Goal: Transaction & Acquisition: Obtain resource

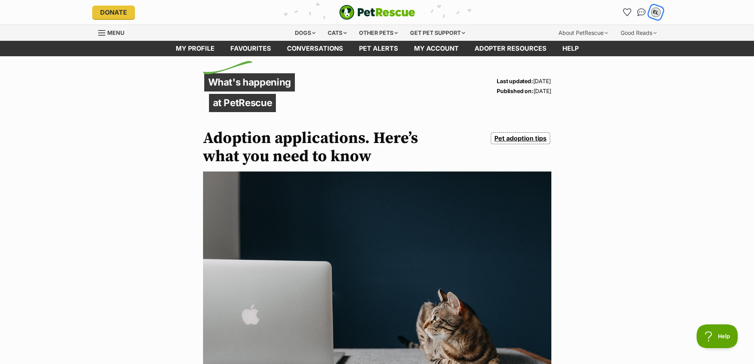
click at [654, 12] on div "EL" at bounding box center [656, 12] width 10 height 10
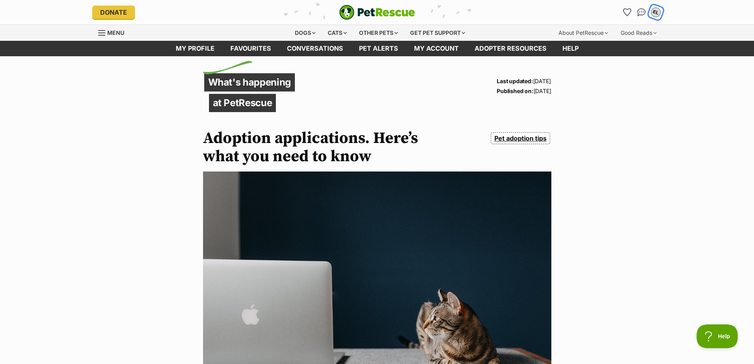
click at [659, 12] on div "EL" at bounding box center [656, 12] width 10 height 10
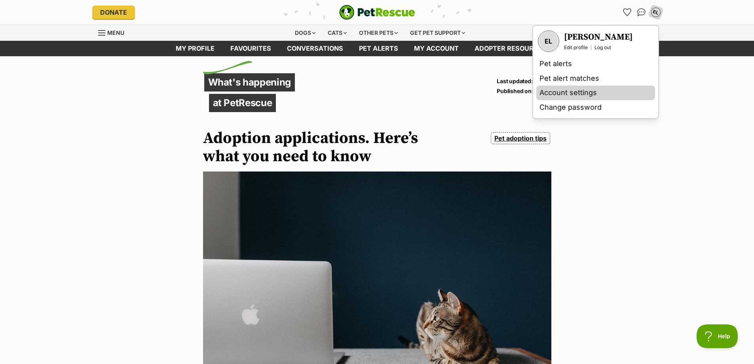
click at [566, 92] on link "Account settings" at bounding box center [595, 92] width 119 height 15
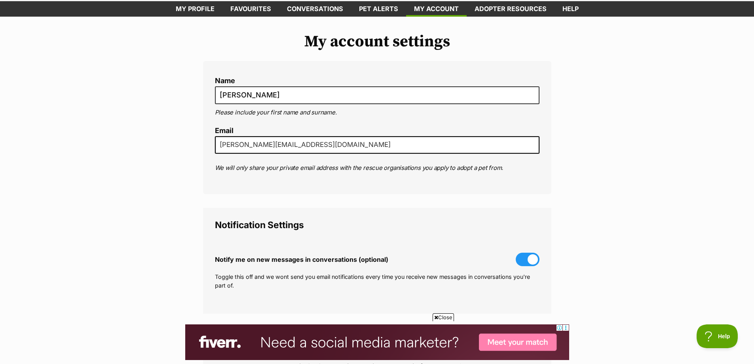
scroll to position [79, 0]
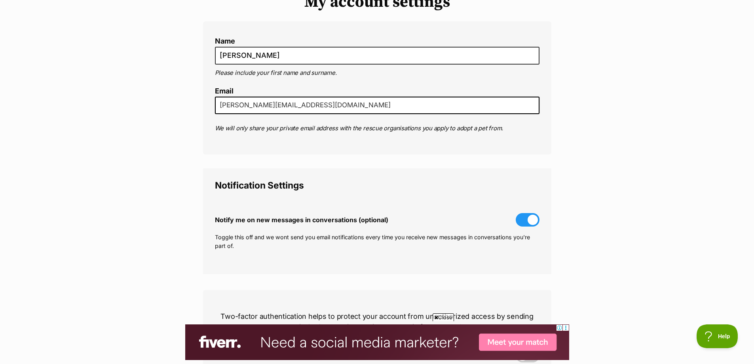
click at [525, 224] on span at bounding box center [528, 219] width 24 height 13
click at [0, 0] on input "Notify me on new messages in conversations (optional)" at bounding box center [0, 0] width 0 height 0
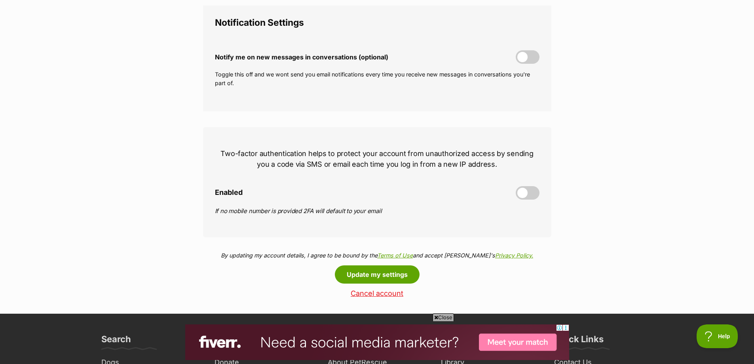
scroll to position [277, 0]
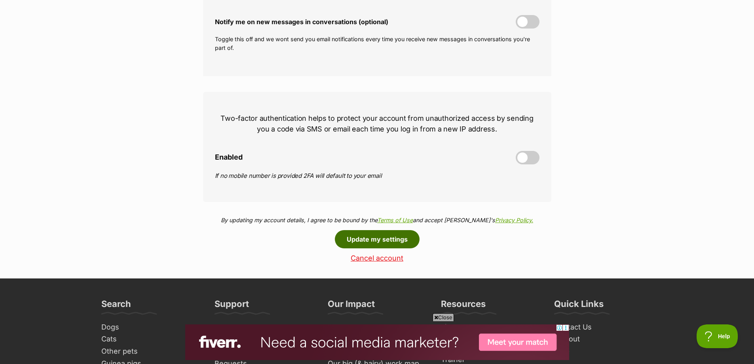
click at [393, 240] on button "Update my settings" at bounding box center [377, 239] width 85 height 18
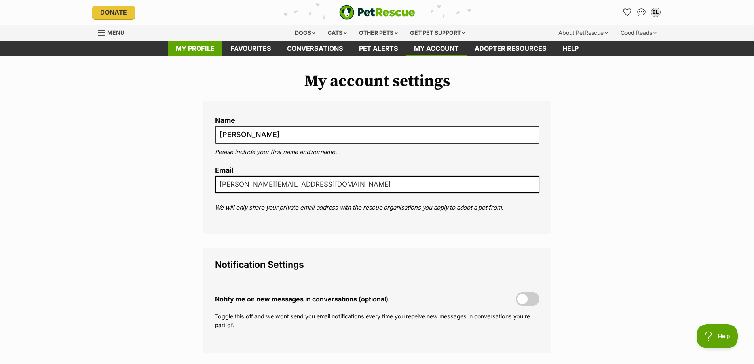
click at [196, 50] on link "My profile" at bounding box center [195, 48] width 55 height 15
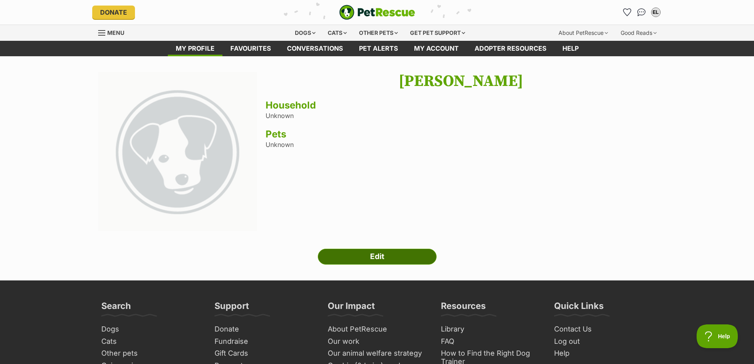
click at [353, 252] on link "Edit" at bounding box center [377, 257] width 119 height 16
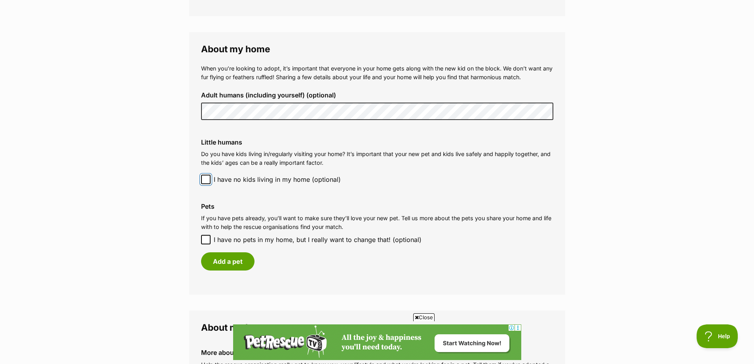
scroll to position [554, 0]
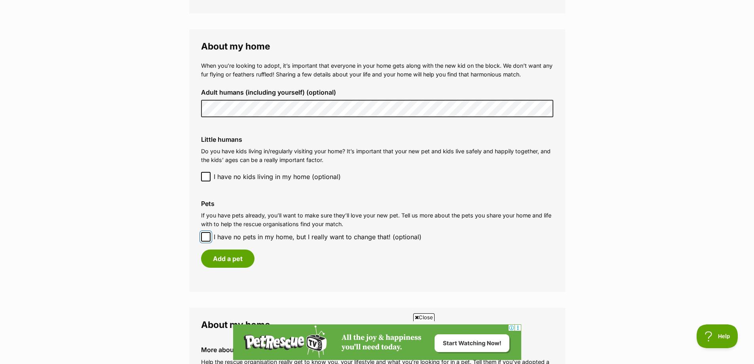
click at [203, 239] on input "I have no pets in my home, but I really want to change that! (optional)" at bounding box center [205, 236] width 9 height 9
checkbox input "true"
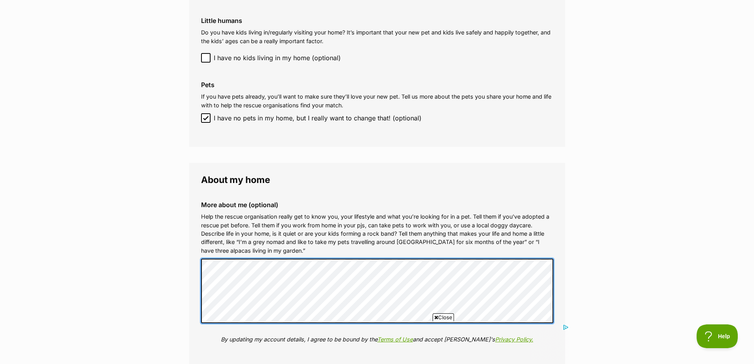
scroll to position [831, 0]
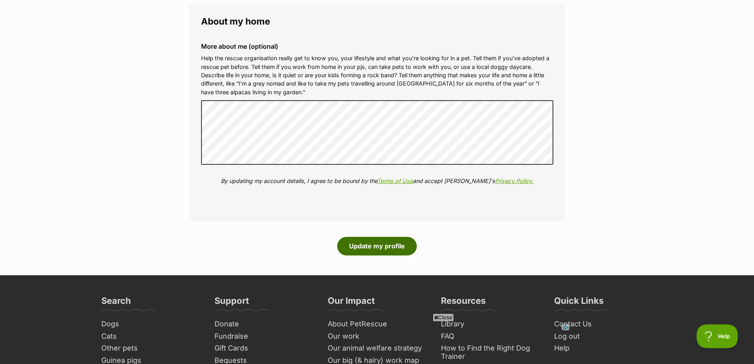
click at [376, 251] on button "Update my profile" at bounding box center [377, 246] width 80 height 18
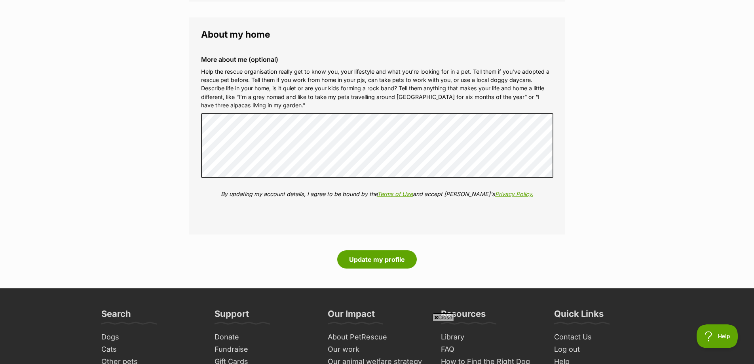
scroll to position [831, 0]
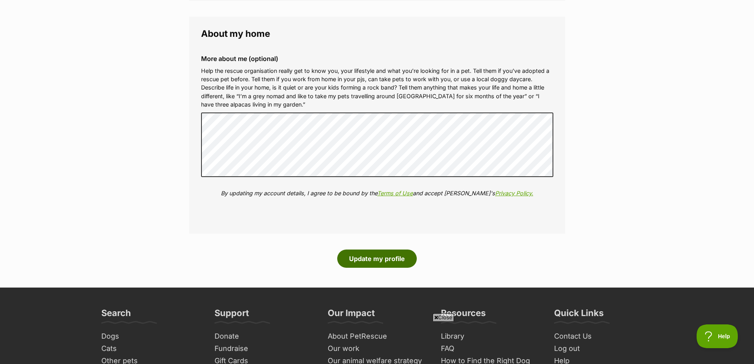
click at [382, 260] on button "Update my profile" at bounding box center [377, 258] width 80 height 18
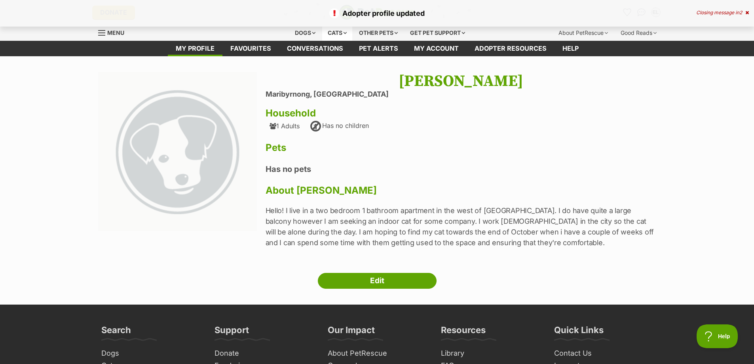
click at [330, 34] on div "Cats" at bounding box center [337, 33] width 30 height 16
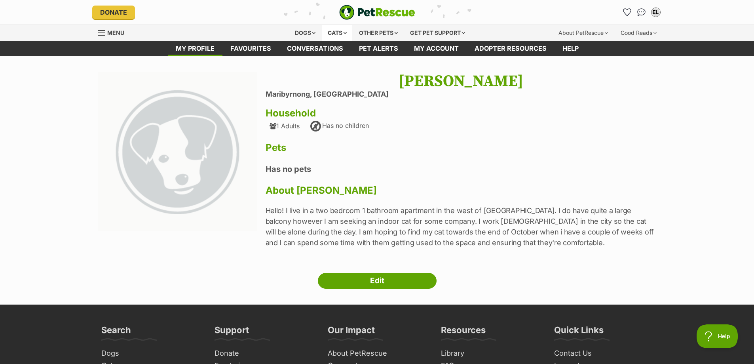
click at [332, 29] on div "Cats" at bounding box center [337, 33] width 30 height 16
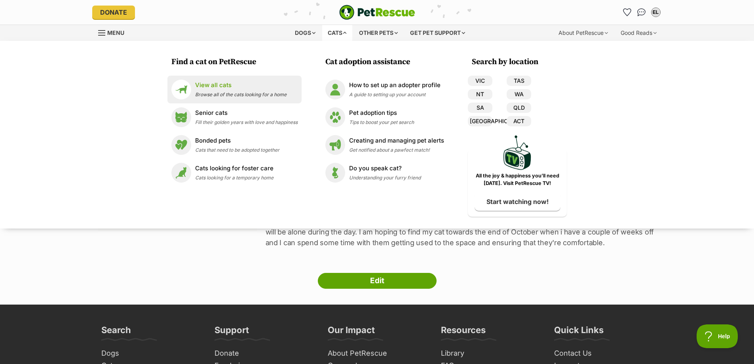
click at [218, 89] on p "View all cats" at bounding box center [240, 85] width 91 height 9
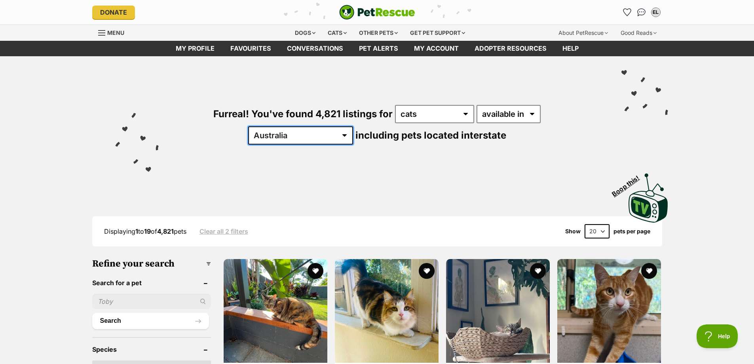
click at [353, 126] on select "Australia ACT NSW NT QLD SA TAS VIC WA" at bounding box center [300, 135] width 105 height 18
select select "VIC"
click at [353, 126] on select "Australia ACT NSW NT QLD SA TAS VIC WA" at bounding box center [300, 135] width 105 height 18
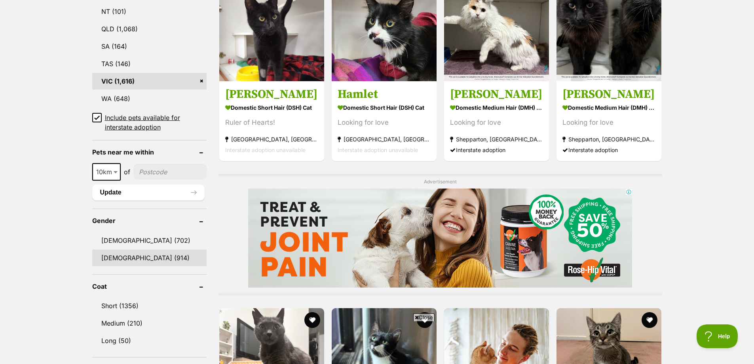
click at [112, 251] on link "Female (914)" at bounding box center [149, 257] width 114 height 17
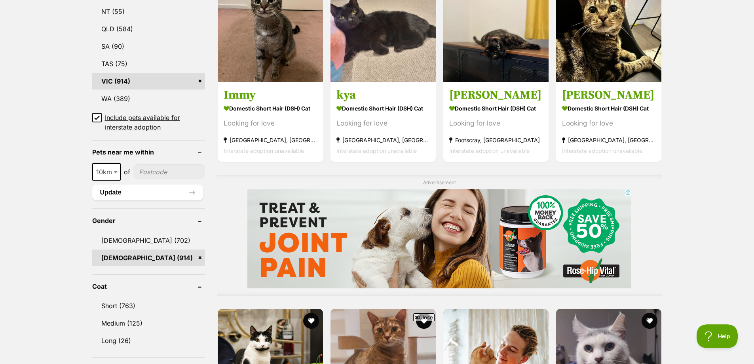
click at [103, 302] on link "Short (763)" at bounding box center [148, 305] width 113 height 17
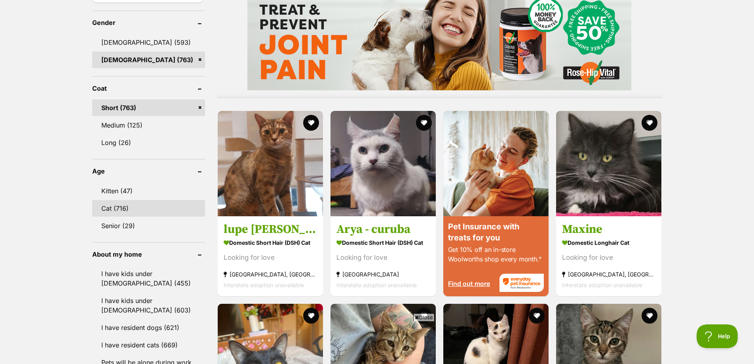
click at [109, 208] on link "Cat (716)" at bounding box center [148, 208] width 113 height 17
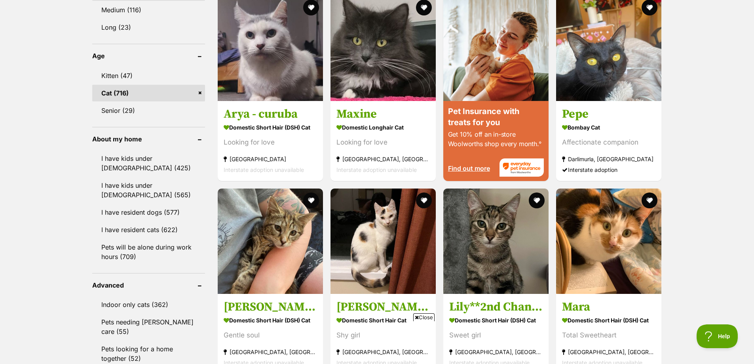
scroll to position [792, 0]
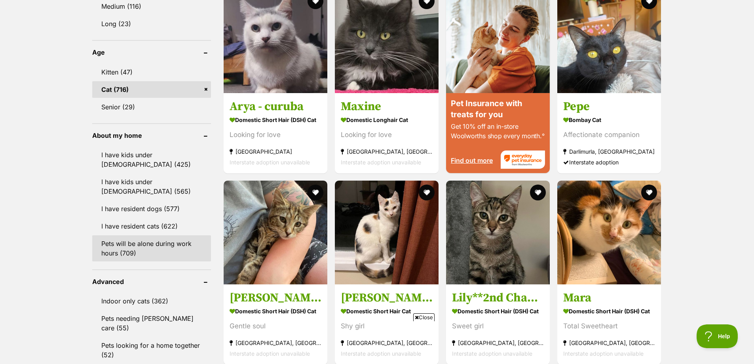
click at [134, 248] on link "Pets will be alone during work hours (709)" at bounding box center [151, 248] width 119 height 26
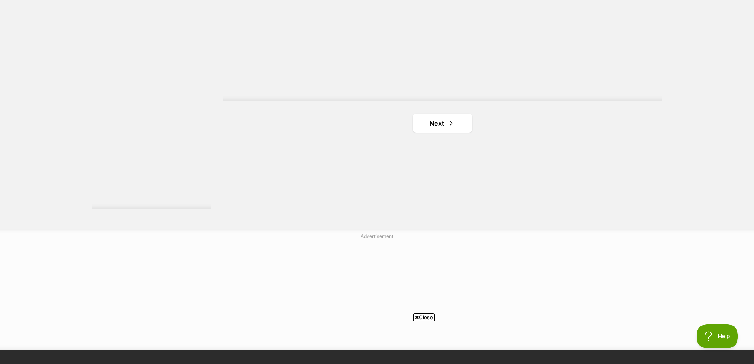
scroll to position [1464, 0]
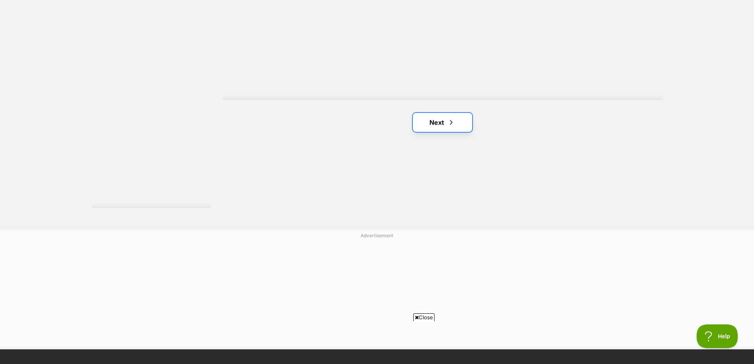
click at [439, 123] on link "Next" at bounding box center [442, 122] width 59 height 19
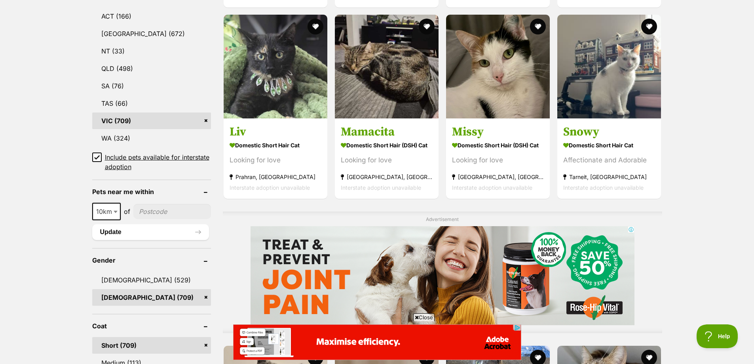
scroll to position [633, 0]
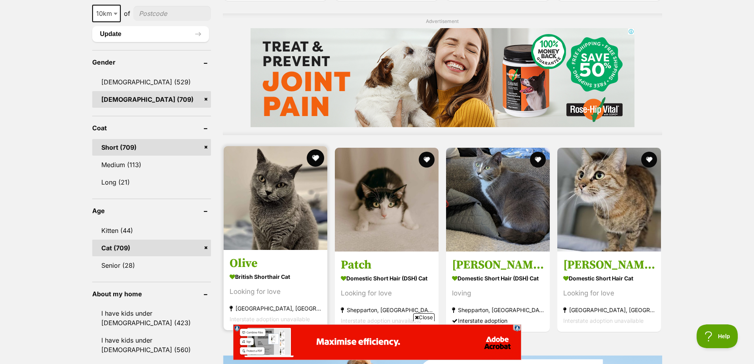
click at [312, 158] on button "favourite" at bounding box center [315, 157] width 17 height 17
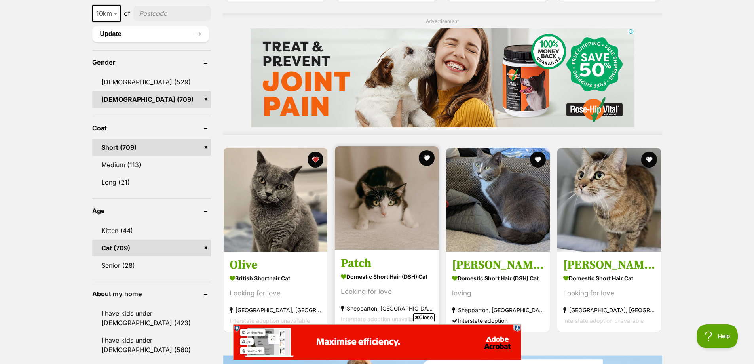
click at [367, 215] on img at bounding box center [387, 198] width 104 height 104
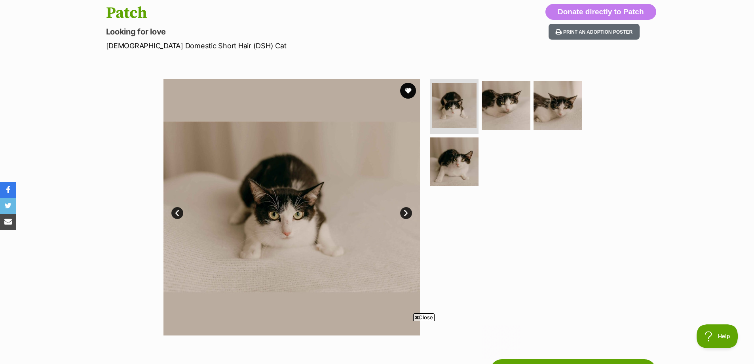
scroll to position [79, 0]
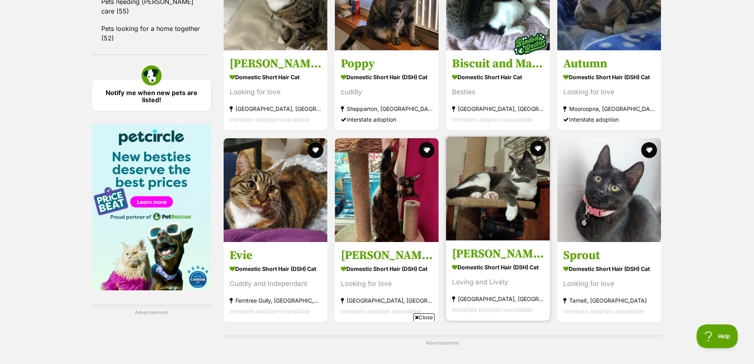
click at [479, 218] on img at bounding box center [498, 189] width 104 height 104
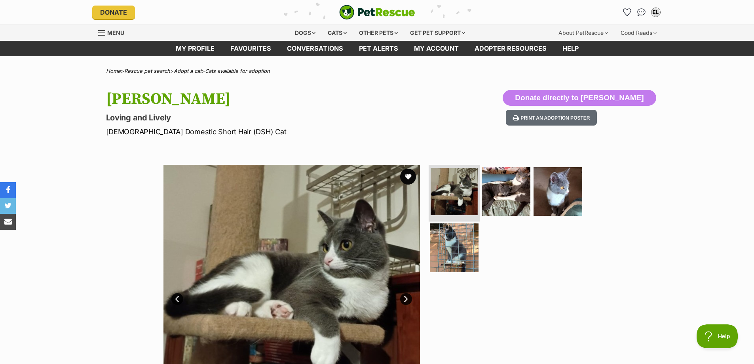
click at [445, 201] on img at bounding box center [454, 191] width 47 height 47
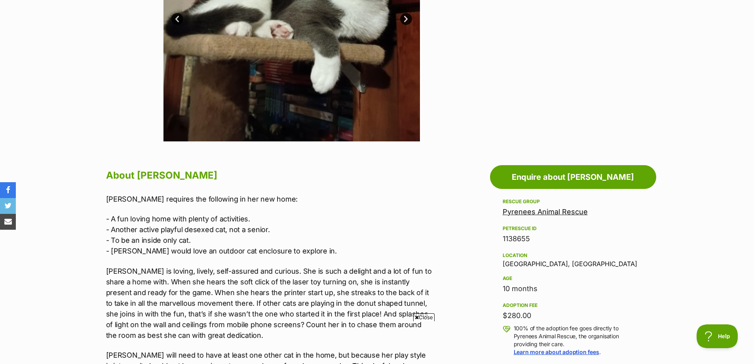
scroll to position [317, 0]
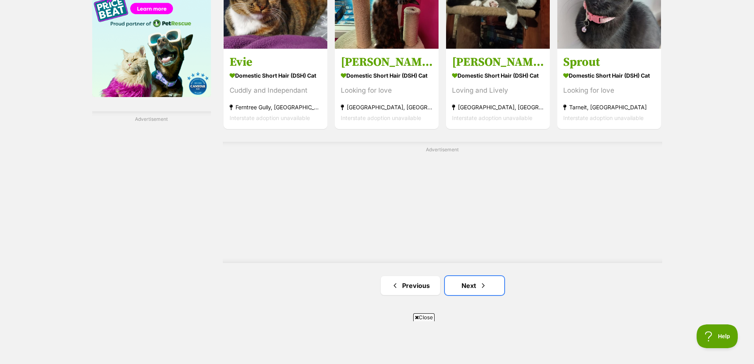
scroll to position [1302, 0]
click at [465, 293] on link "Next" at bounding box center [474, 284] width 59 height 19
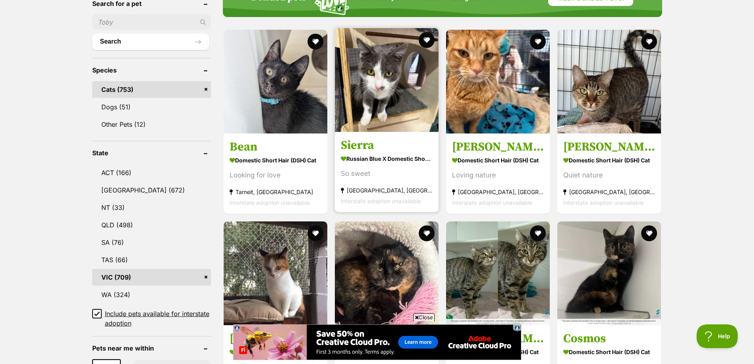
scroll to position [277, 0]
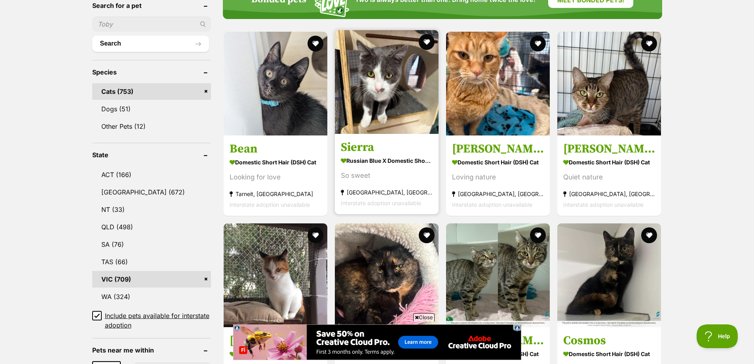
click at [355, 131] on img at bounding box center [387, 82] width 104 height 104
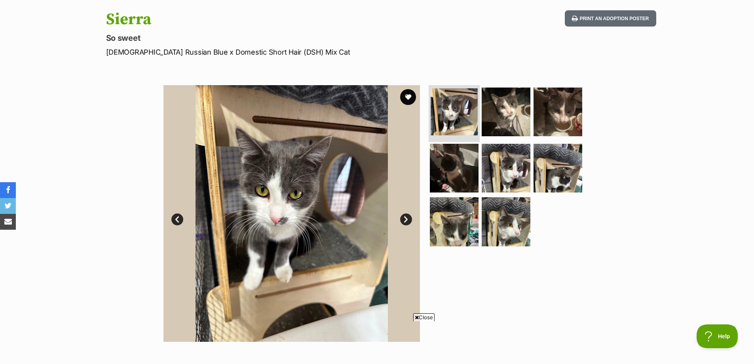
scroll to position [79, 0]
click at [410, 99] on button "favourite" at bounding box center [407, 97] width 17 height 17
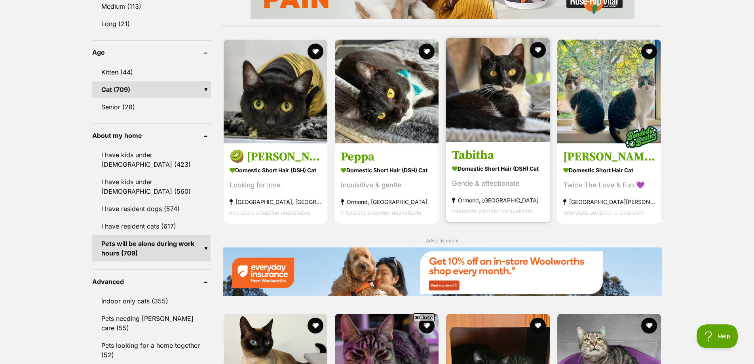
click at [471, 134] on img at bounding box center [498, 90] width 104 height 104
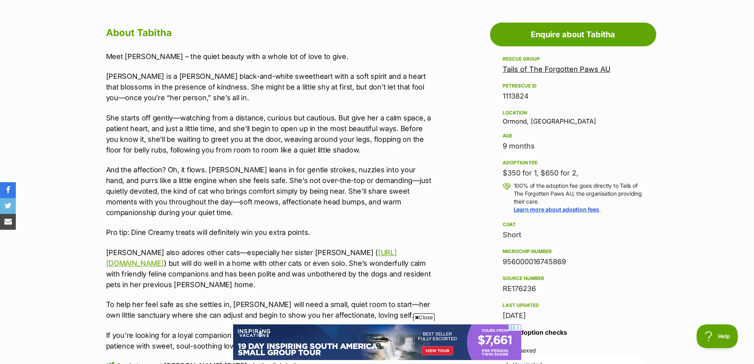
scroll to position [475, 0]
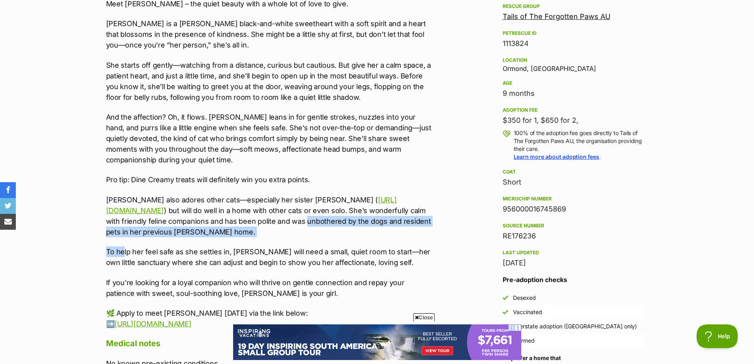
drag, startPoint x: 122, startPoint y: 237, endPoint x: 107, endPoint y: 229, distance: 17.5
click at [107, 229] on div "Meet Tabitha – the quiet beauty with a whole lot of love to give. Tabitha is a …" at bounding box center [269, 163] width 327 height 330
click at [107, 229] on p "Tabitha also adores other cats—especially her sister Peppa ( https://www.petres…" at bounding box center [269, 215] width 327 height 43
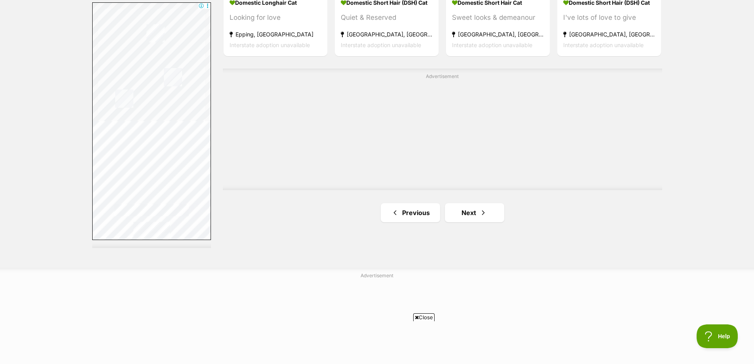
scroll to position [1420, 0]
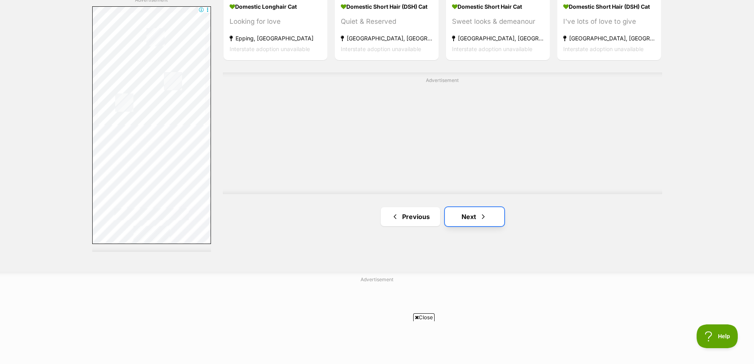
click at [463, 222] on link "Next" at bounding box center [474, 216] width 59 height 19
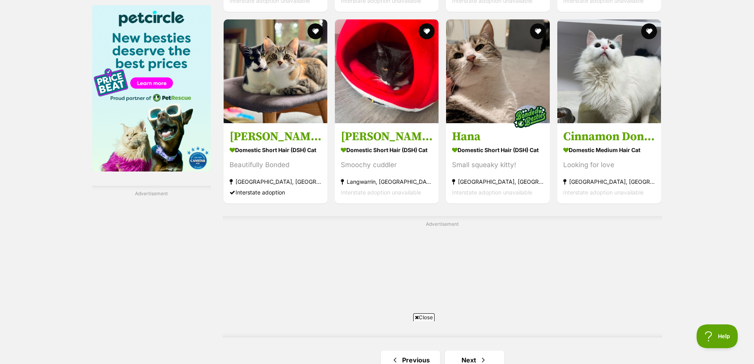
scroll to position [1385, 0]
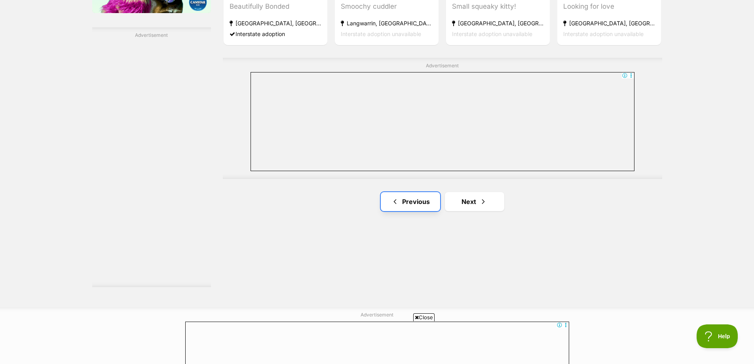
click at [408, 208] on link "Previous" at bounding box center [410, 201] width 59 height 19
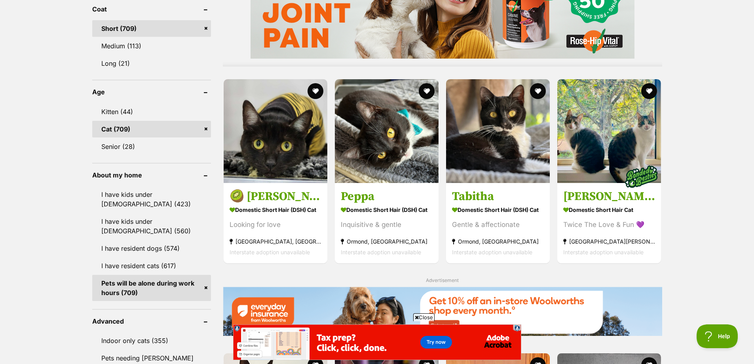
scroll to position [870, 0]
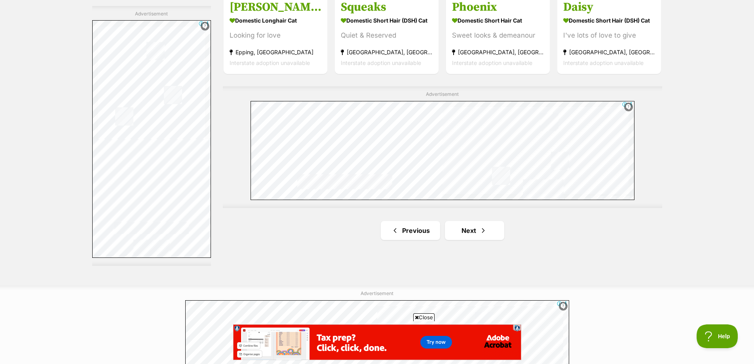
scroll to position [1464, 0]
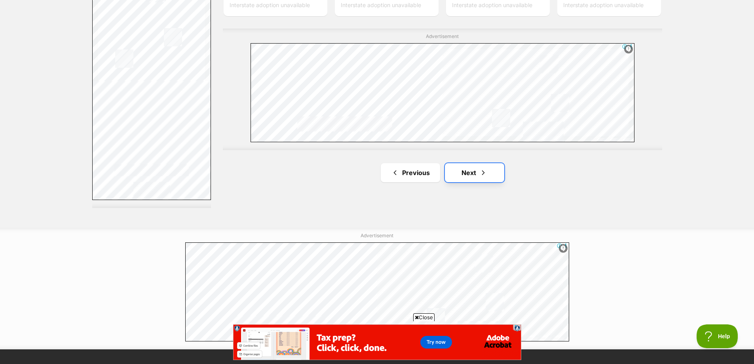
click at [478, 181] on link "Next" at bounding box center [474, 172] width 59 height 19
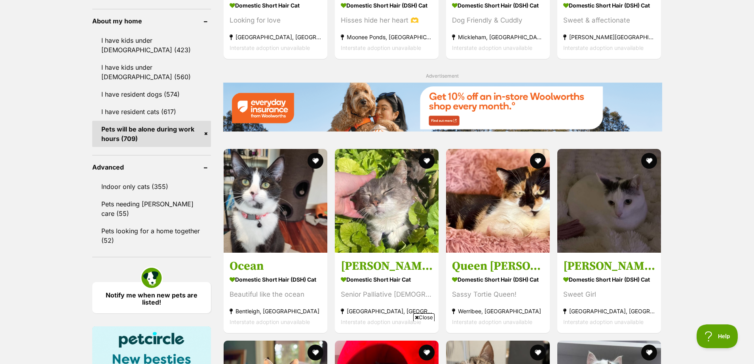
scroll to position [910, 0]
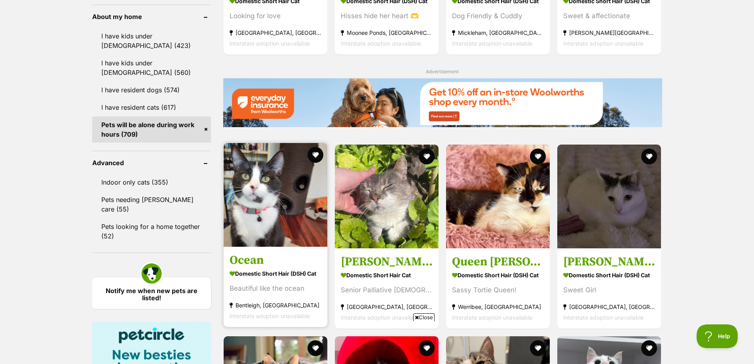
click at [294, 210] on img at bounding box center [276, 195] width 104 height 104
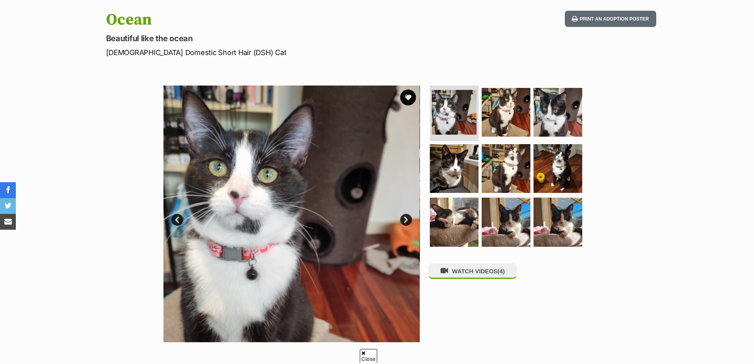
click at [406, 220] on link "Next" at bounding box center [406, 220] width 12 height 12
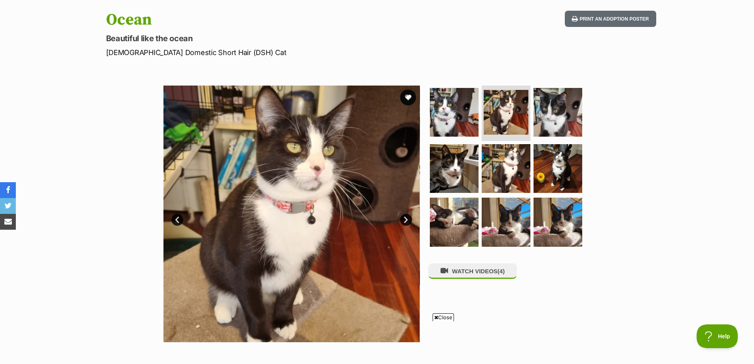
click at [406, 220] on link "Next" at bounding box center [406, 220] width 12 height 12
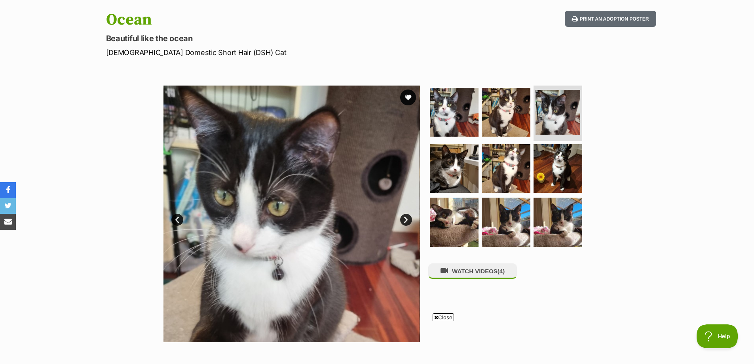
click at [406, 220] on link "Next" at bounding box center [406, 220] width 12 height 12
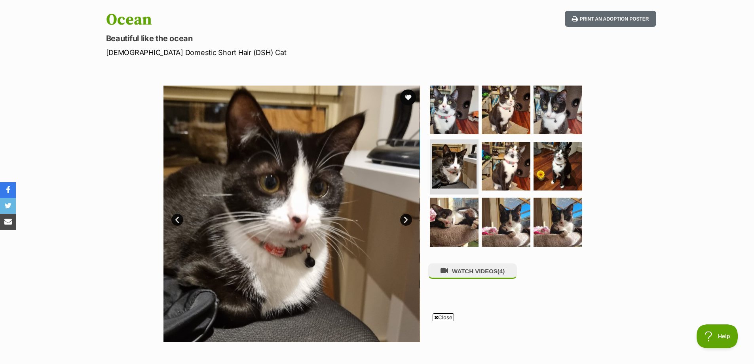
click at [406, 220] on link "Next" at bounding box center [406, 220] width 12 height 12
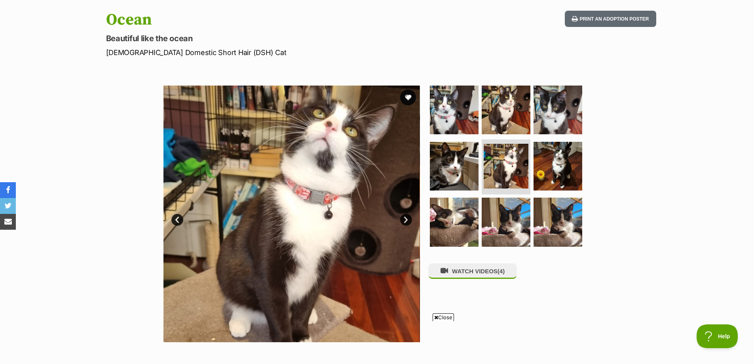
click at [406, 220] on link "Next" at bounding box center [406, 220] width 12 height 12
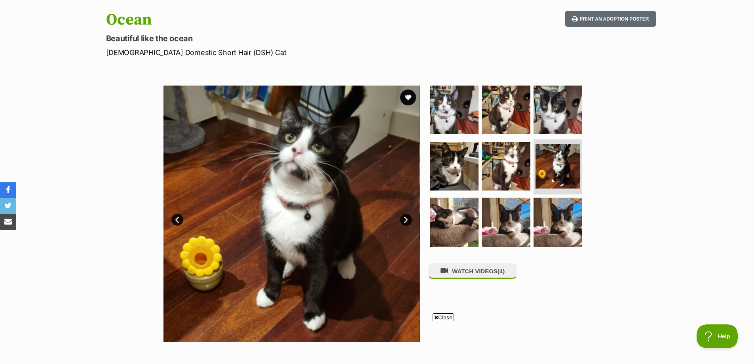
click at [406, 220] on link "Next" at bounding box center [406, 220] width 12 height 12
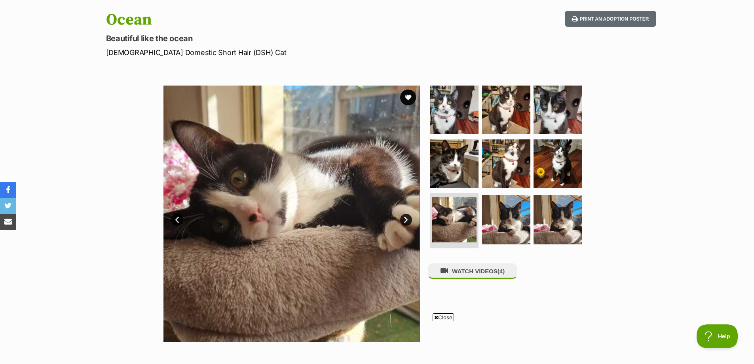
click at [406, 220] on link "Next" at bounding box center [406, 220] width 12 height 12
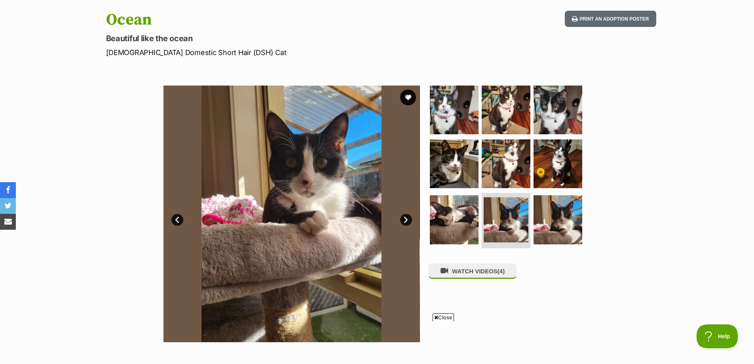
click at [406, 220] on link "Next" at bounding box center [406, 220] width 12 height 12
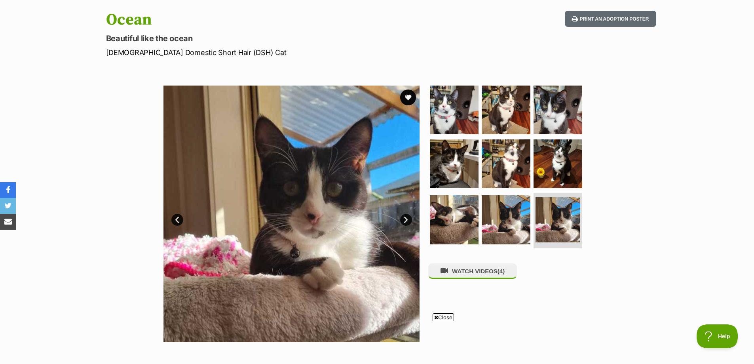
click at [406, 220] on link "Next" at bounding box center [406, 220] width 12 height 12
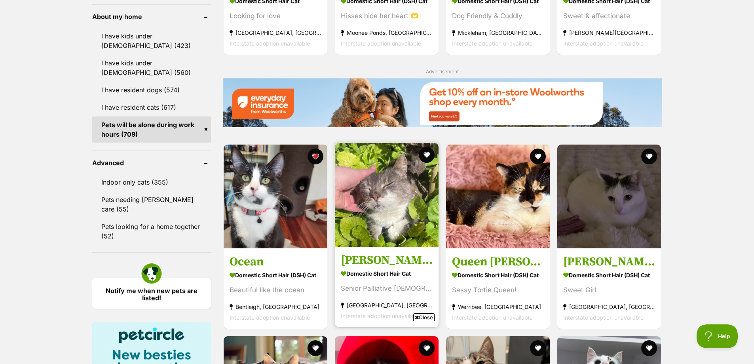
click at [369, 162] on img at bounding box center [387, 195] width 104 height 104
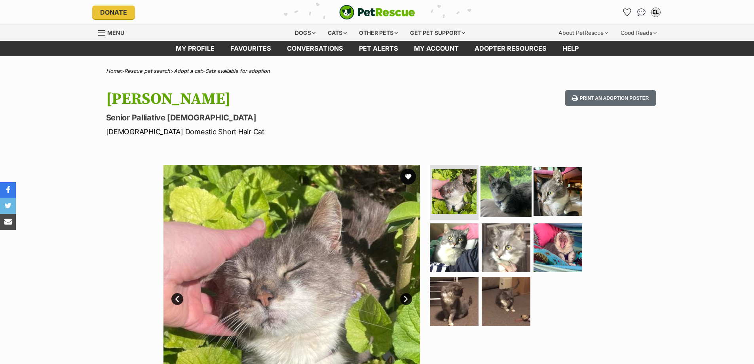
click at [518, 205] on img at bounding box center [505, 191] width 51 height 51
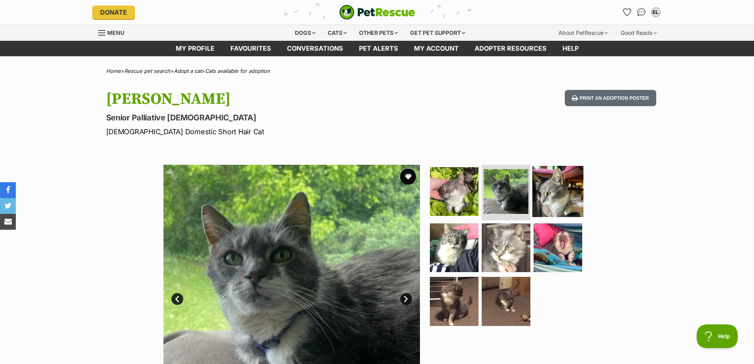
click at [558, 206] on img at bounding box center [557, 191] width 51 height 51
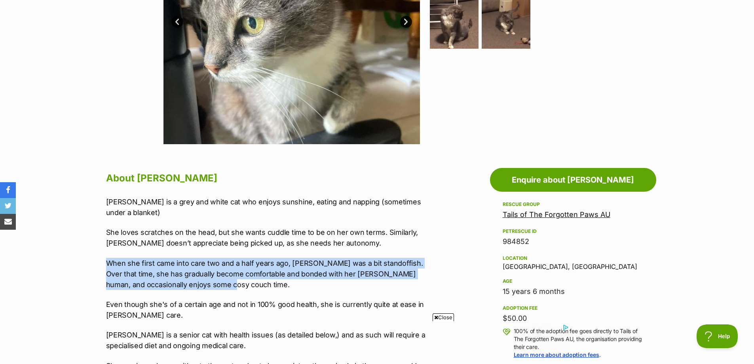
drag, startPoint x: 205, startPoint y: 282, endPoint x: 108, endPoint y: 266, distance: 97.8
click at [108, 266] on p "When she first came into care two and a half years ago, [PERSON_NAME] was a bit…" at bounding box center [269, 274] width 327 height 32
click at [112, 267] on p "When she first came into care two and a half years ago, [PERSON_NAME] was a bit…" at bounding box center [269, 274] width 327 height 32
click at [112, 267] on p "When she first came into care two and a half years ago, Penny was a bit standof…" at bounding box center [269, 274] width 327 height 32
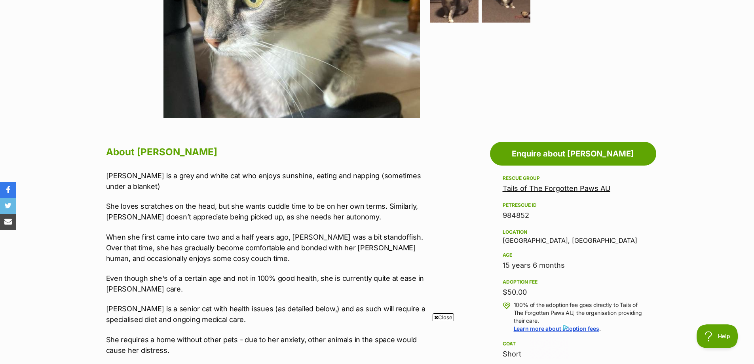
scroll to position [317, 0]
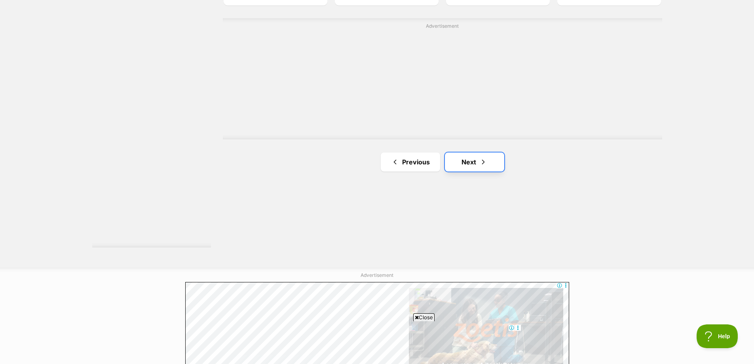
click at [460, 167] on link "Next" at bounding box center [474, 161] width 59 height 19
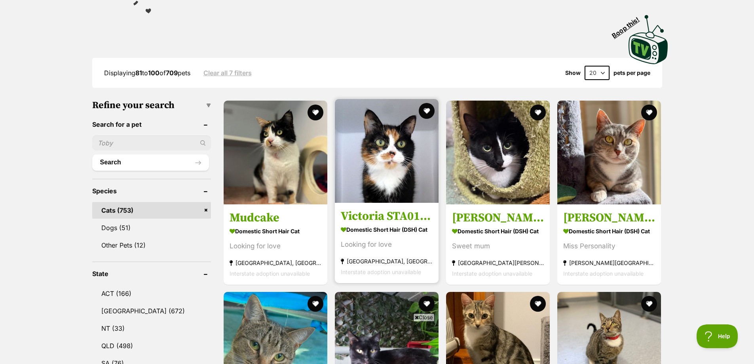
click at [369, 170] on img at bounding box center [387, 151] width 104 height 104
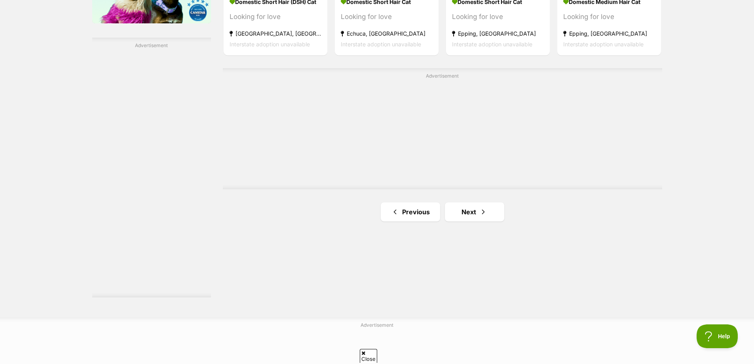
scroll to position [1425, 0]
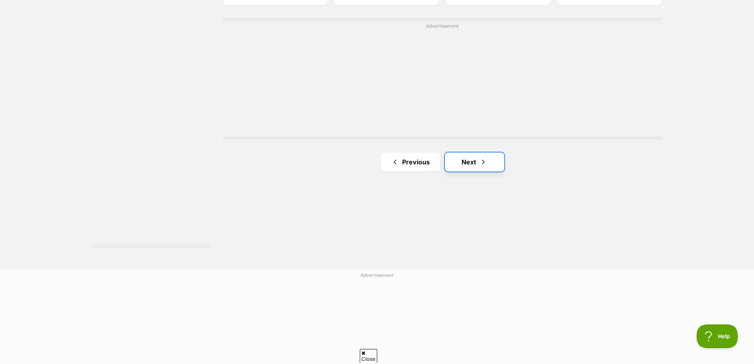
click at [460, 165] on link "Next" at bounding box center [474, 161] width 59 height 19
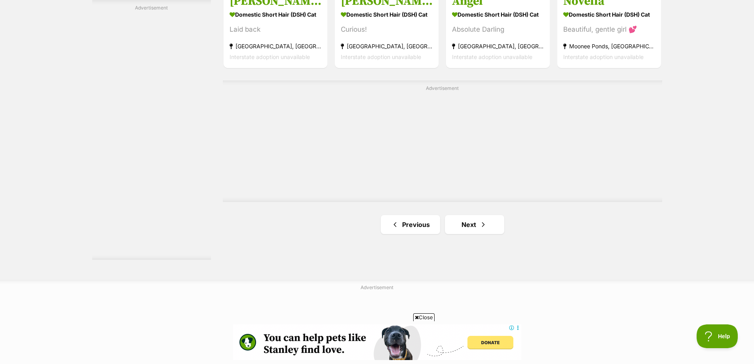
scroll to position [1425, 0]
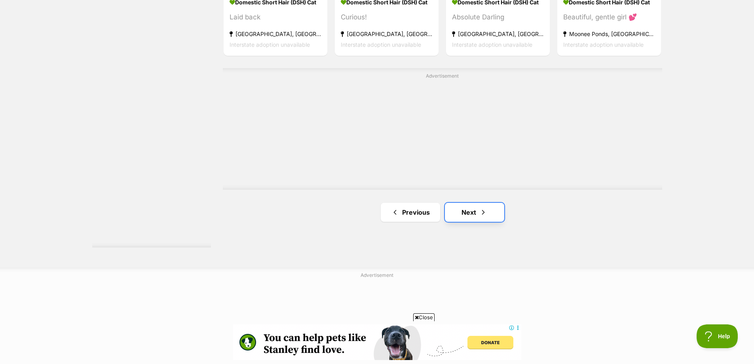
click at [475, 211] on link "Next" at bounding box center [474, 212] width 59 height 19
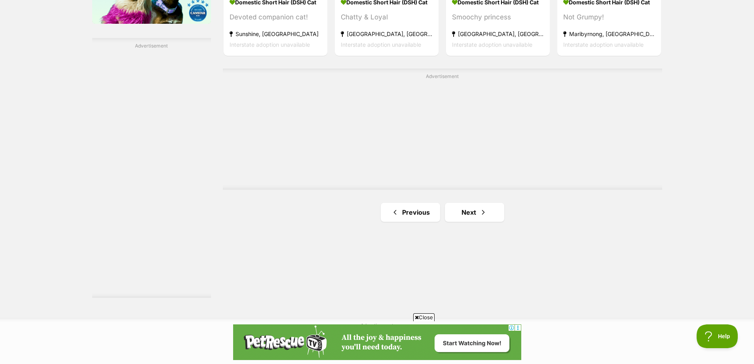
scroll to position [1425, 0]
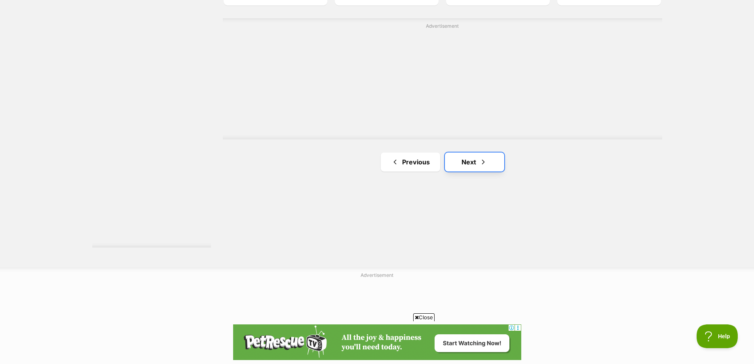
click at [492, 164] on link "Next" at bounding box center [474, 161] width 59 height 19
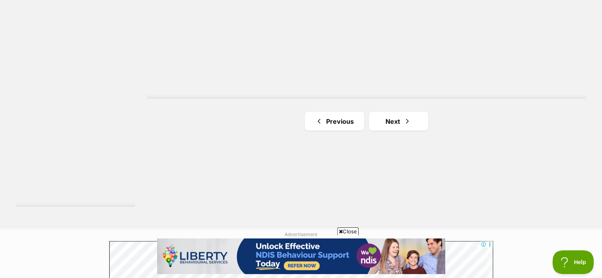
scroll to position [1466, 0]
click at [379, 129] on link "Next" at bounding box center [398, 120] width 59 height 19
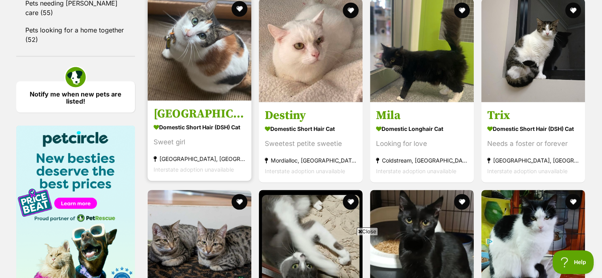
click at [213, 60] on img at bounding box center [200, 49] width 104 height 104
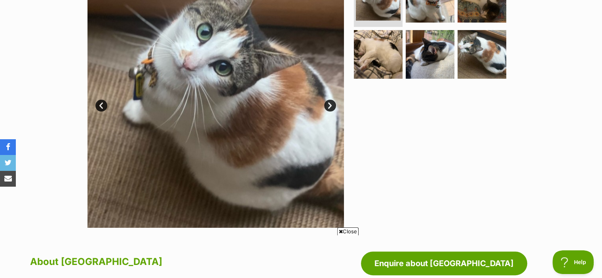
click at [327, 105] on link "Next" at bounding box center [330, 106] width 12 height 12
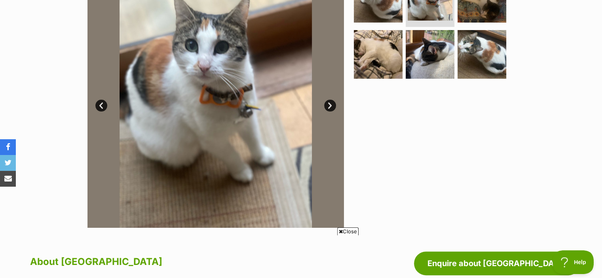
click at [333, 103] on link "Next" at bounding box center [330, 106] width 12 height 12
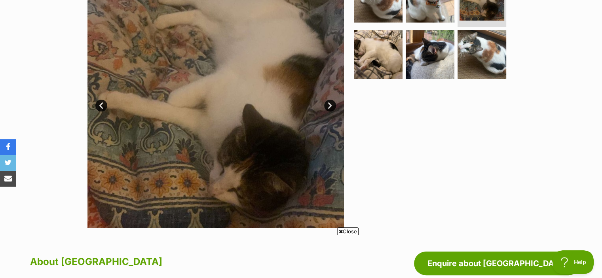
click at [333, 103] on link "Next" at bounding box center [330, 106] width 12 height 12
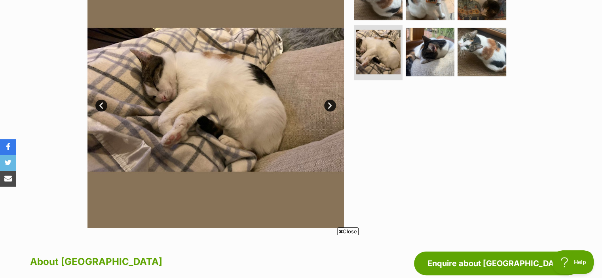
click at [333, 103] on link "Next" at bounding box center [330, 106] width 12 height 12
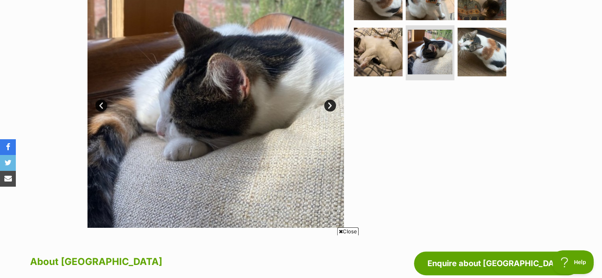
click at [333, 103] on link "Next" at bounding box center [330, 106] width 12 height 12
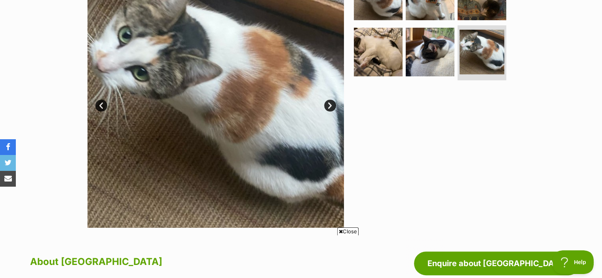
click at [333, 103] on link "Next" at bounding box center [330, 106] width 12 height 12
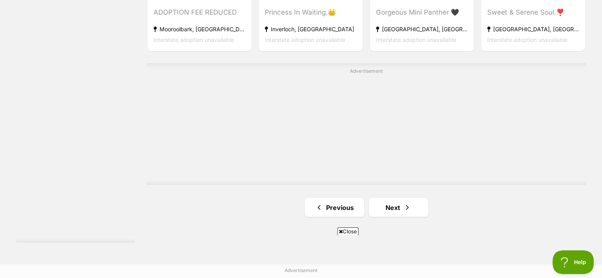
scroll to position [1482, 0]
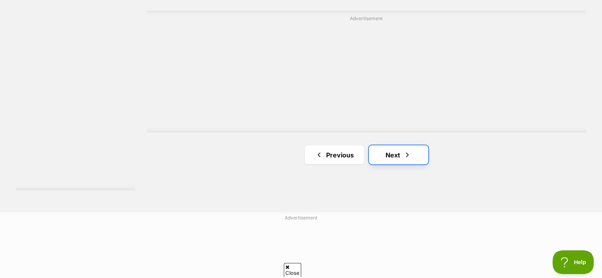
click at [402, 161] on link "Next" at bounding box center [398, 154] width 59 height 19
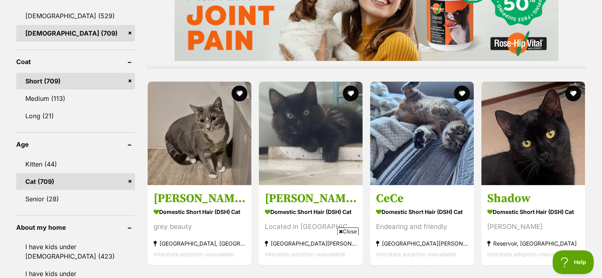
scroll to position [700, 0]
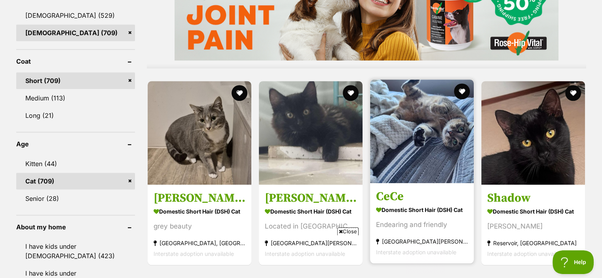
click at [427, 135] on img at bounding box center [422, 132] width 104 height 104
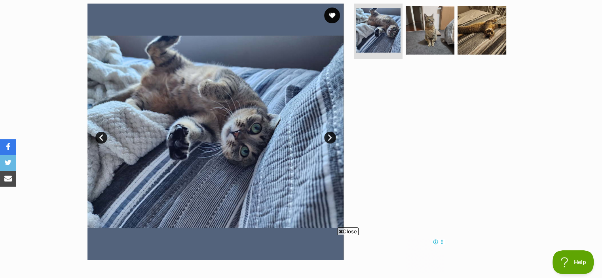
scroll to position [161, 0]
click at [330, 134] on link "Next" at bounding box center [330, 137] width 12 height 12
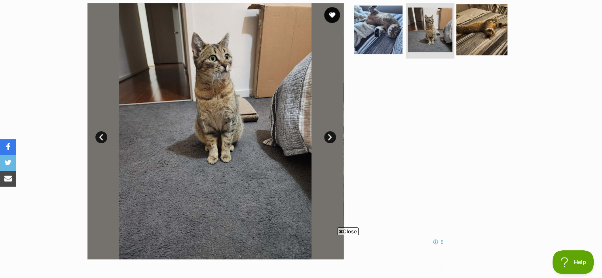
click at [476, 27] on img at bounding box center [481, 29] width 51 height 51
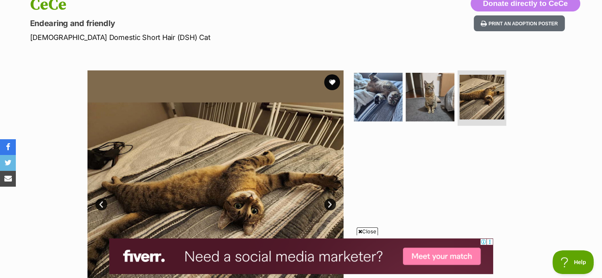
scroll to position [93, 0]
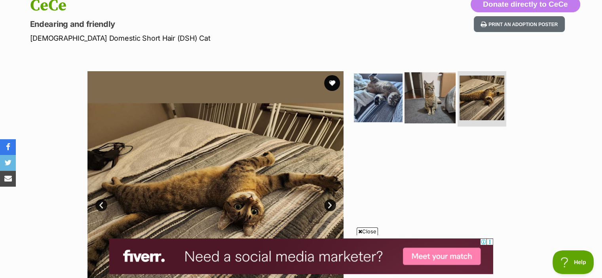
click at [430, 95] on img at bounding box center [429, 97] width 51 height 51
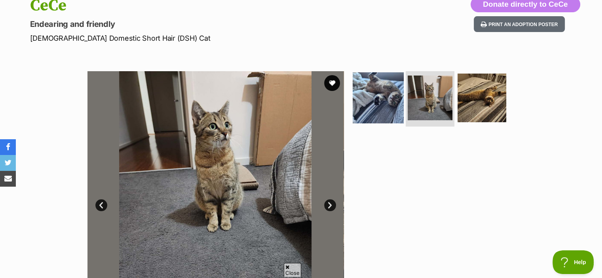
click at [376, 97] on img at bounding box center [378, 97] width 51 height 51
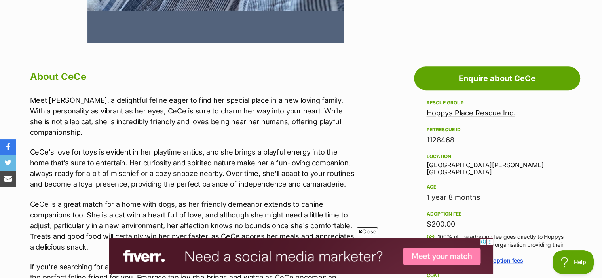
scroll to position [385, 0]
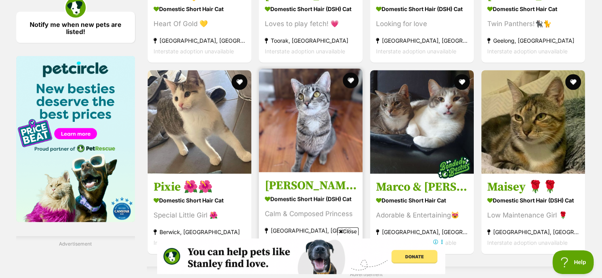
click at [283, 101] on img at bounding box center [311, 120] width 104 height 104
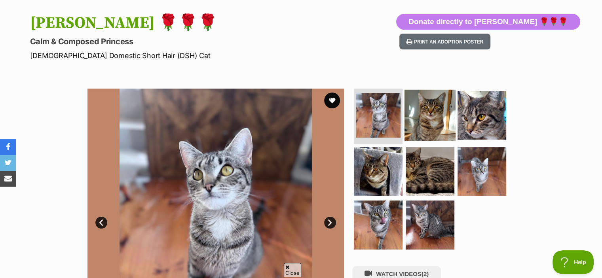
click at [421, 113] on img at bounding box center [429, 115] width 51 height 51
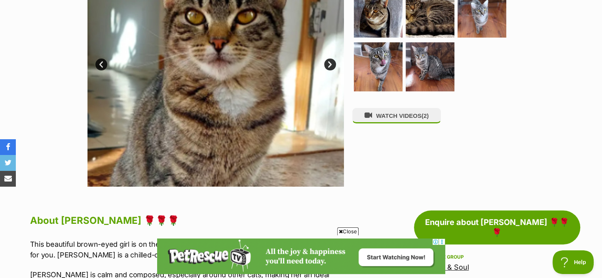
scroll to position [226, 0]
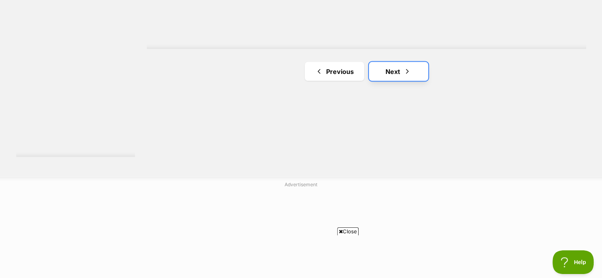
click at [410, 76] on span "Next page" at bounding box center [407, 71] width 8 height 9
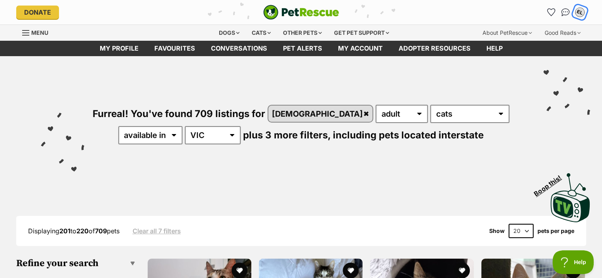
click at [581, 11] on div "EL" at bounding box center [580, 12] width 10 height 10
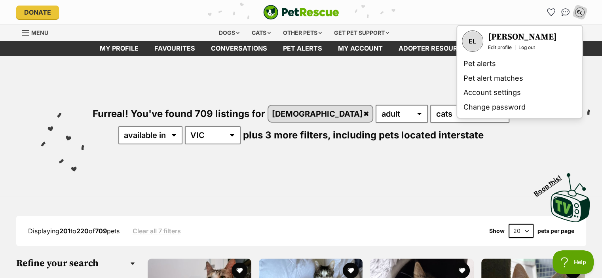
click at [410, 82] on div "Furreal! You've found 709 listings for [DEMOGRAPHIC_DATA] any age kitten adult …" at bounding box center [301, 111] width 578 height 110
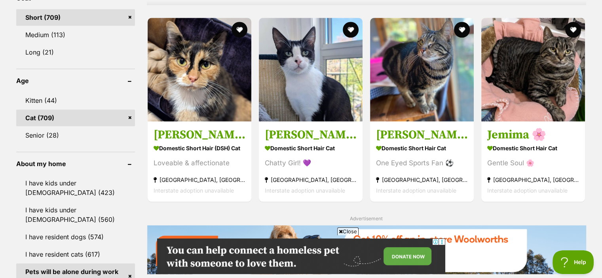
scroll to position [764, 0]
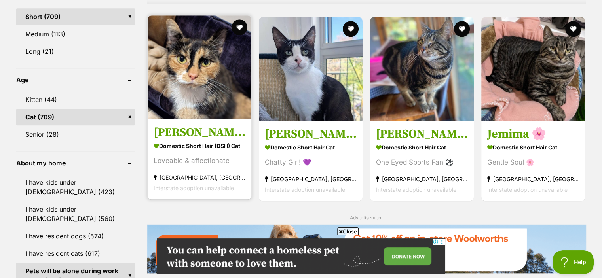
click at [239, 72] on img at bounding box center [200, 67] width 104 height 104
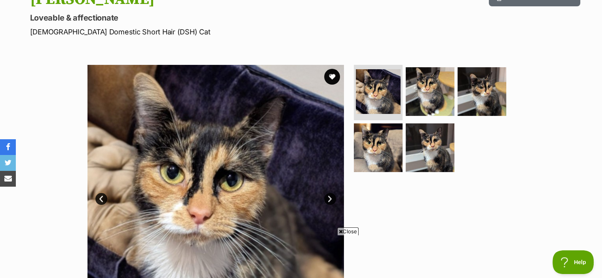
click at [328, 196] on link "Next" at bounding box center [330, 199] width 12 height 12
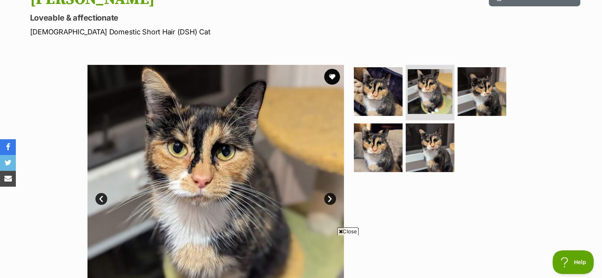
click at [328, 196] on link "Next" at bounding box center [330, 199] width 12 height 12
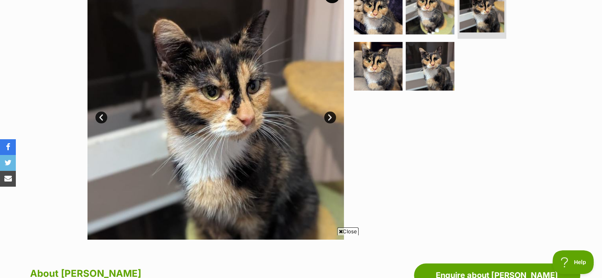
scroll to position [180, 0]
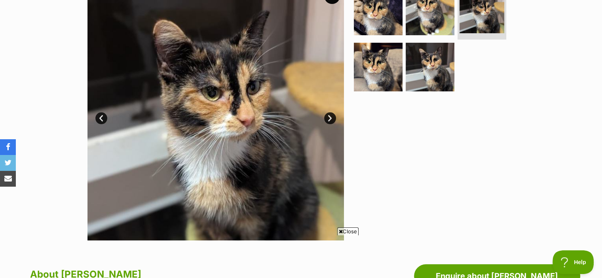
click at [328, 117] on link "Next" at bounding box center [330, 118] width 12 height 12
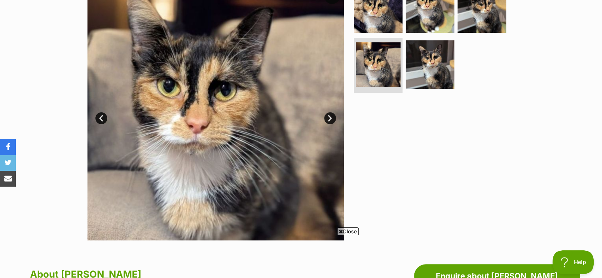
click at [328, 117] on link "Next" at bounding box center [330, 118] width 12 height 12
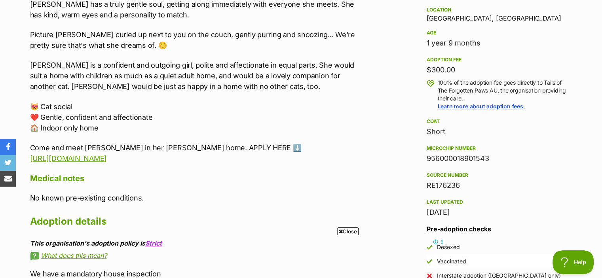
scroll to position [526, 0]
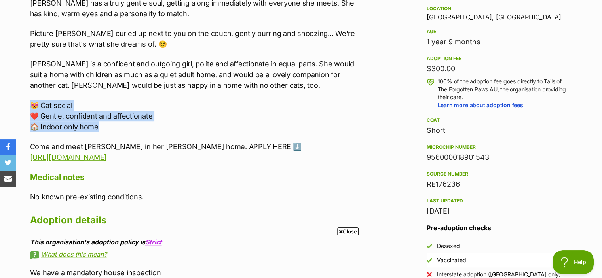
drag, startPoint x: 105, startPoint y: 125, endPoint x: 27, endPoint y: 98, distance: 82.9
click at [27, 98] on div "About Anna ❤️ Meet Anna - loveable & affectionate ❤️ Meet Anna, a pretty young …" at bounding box center [189, 151] width 335 height 462
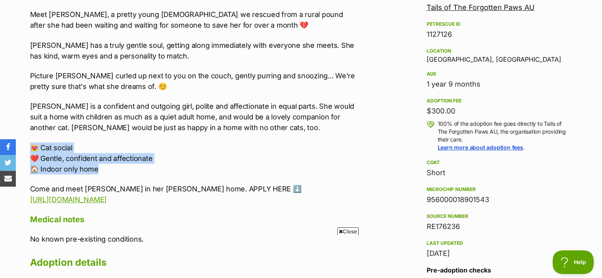
scroll to position [484, 0]
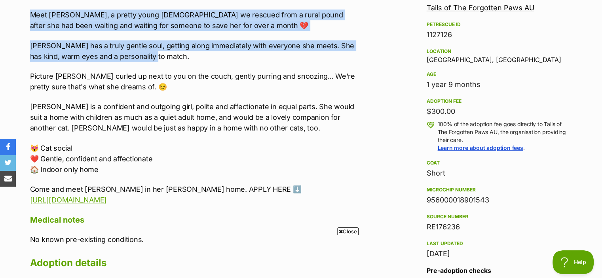
drag, startPoint x: 30, startPoint y: 13, endPoint x: 174, endPoint y: 55, distance: 149.9
click at [174, 55] on div "❤️ Meet Anna - loveable & affectionate ❤️ Meet Anna, a pretty young lady we res…" at bounding box center [193, 98] width 327 height 216
click at [129, 38] on div "❤️ Meet Anna - loveable & affectionate ❤️ Meet Anna, a pretty young lady we res…" at bounding box center [193, 98] width 327 height 216
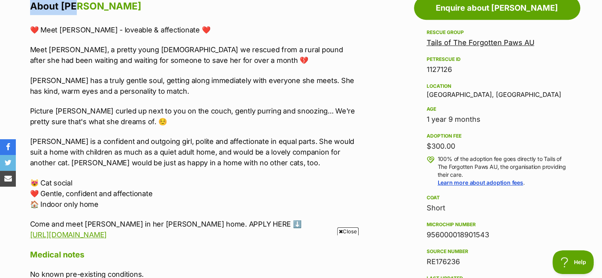
scroll to position [448, 0]
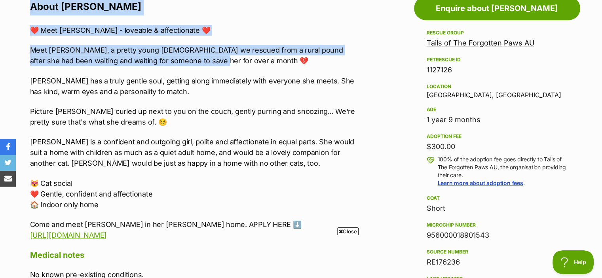
drag, startPoint x: 32, startPoint y: 5, endPoint x: 204, endPoint y: 63, distance: 181.6
click at [204, 63] on div "About Anna ❤️ Meet Anna - loveable & affectionate ❤️ Meet Anna, a pretty young …" at bounding box center [193, 229] width 327 height 462
click at [204, 63] on p "Meet Anna, a pretty young lady we rescued from a rural pound after she had been…" at bounding box center [193, 55] width 327 height 21
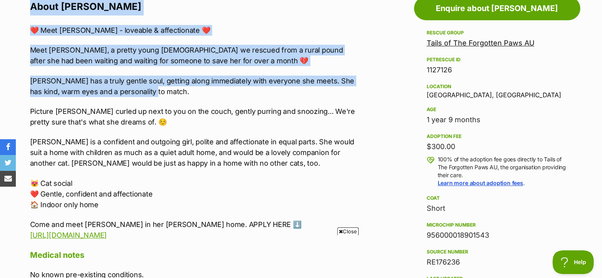
drag, startPoint x: 30, startPoint y: 6, endPoint x: 214, endPoint y: 91, distance: 202.4
click at [214, 91] on div "About Anna ❤️ Meet Anna - loveable & affectionate ❤️ Meet Anna, a pretty young …" at bounding box center [193, 229] width 327 height 462
click at [214, 91] on p "Anna has a truly gentle soul, getting along immediately with everyone she meets…" at bounding box center [193, 86] width 327 height 21
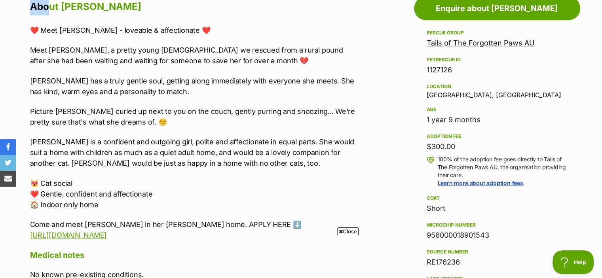
scroll to position [430, 0]
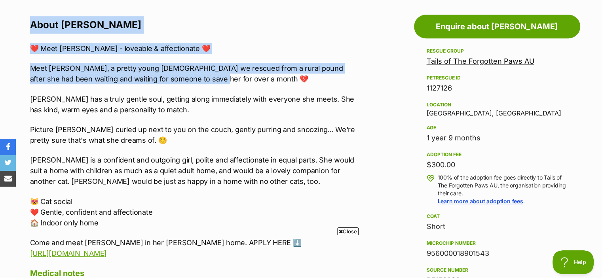
drag, startPoint x: 31, startPoint y: 8, endPoint x: 199, endPoint y: 82, distance: 183.8
click at [199, 82] on div "About Anna ❤️ Meet Anna - loveable & affectionate ❤️ Meet Anna, a pretty young …" at bounding box center [193, 247] width 327 height 462
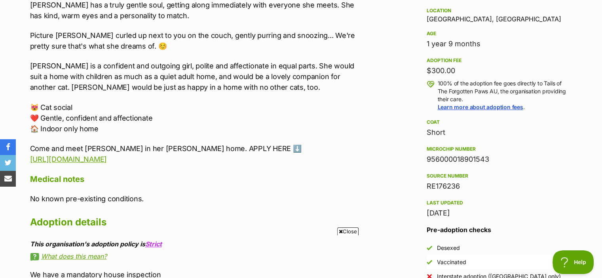
scroll to position [526, 0]
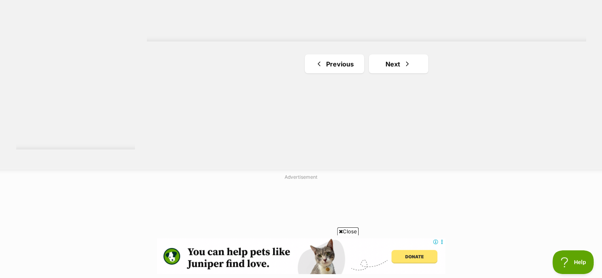
scroll to position [1523, 0]
